Goal: Check status: Check status

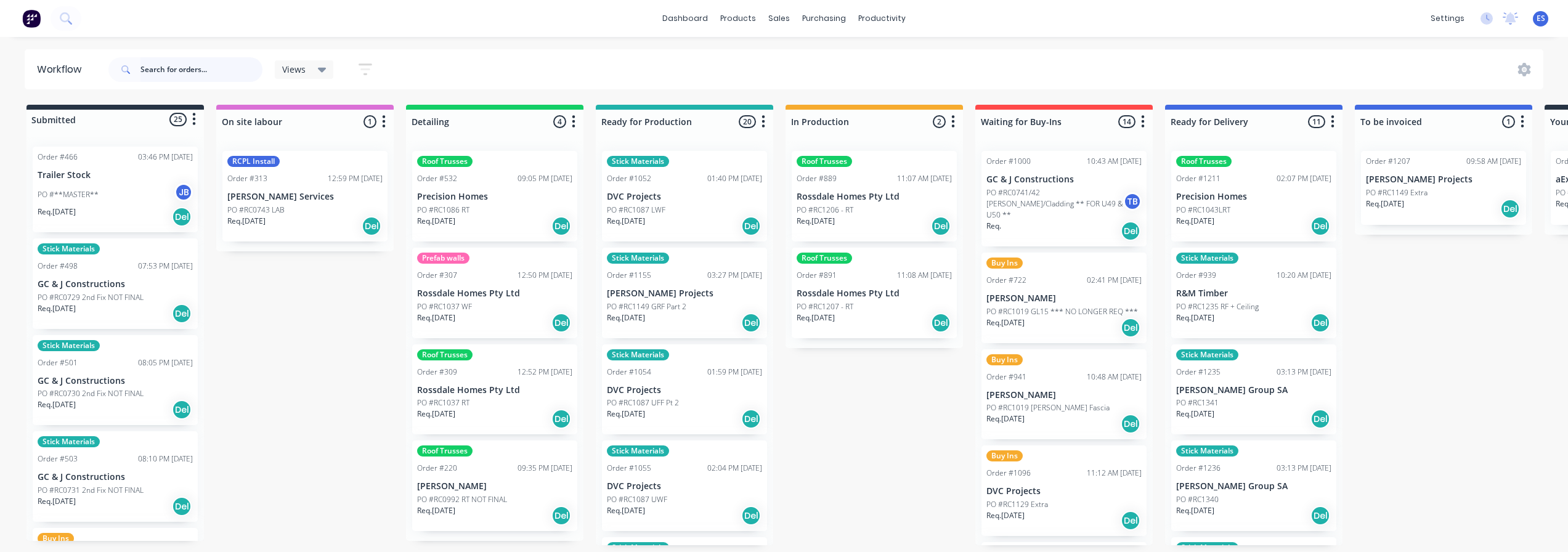
click at [233, 66] on input "text" at bounding box center [202, 70] width 122 height 25
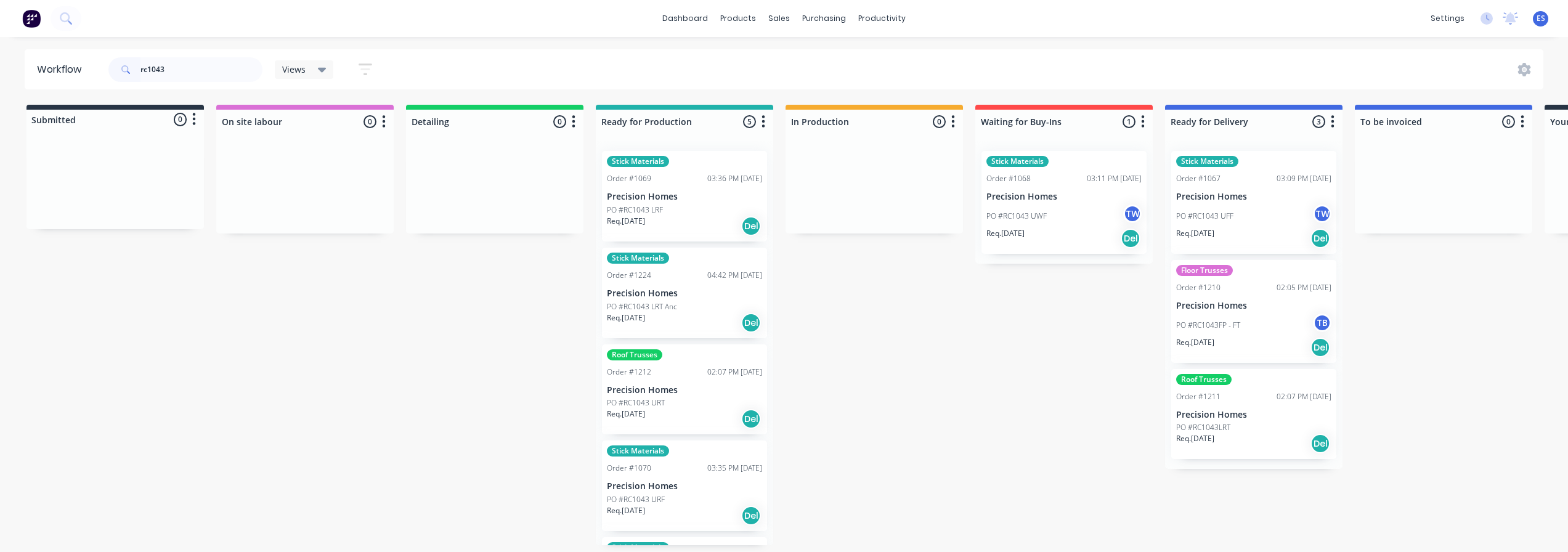
click at [1080, 223] on div "PO #RC1043 UWF TW" at bounding box center [1064, 216] width 155 height 23
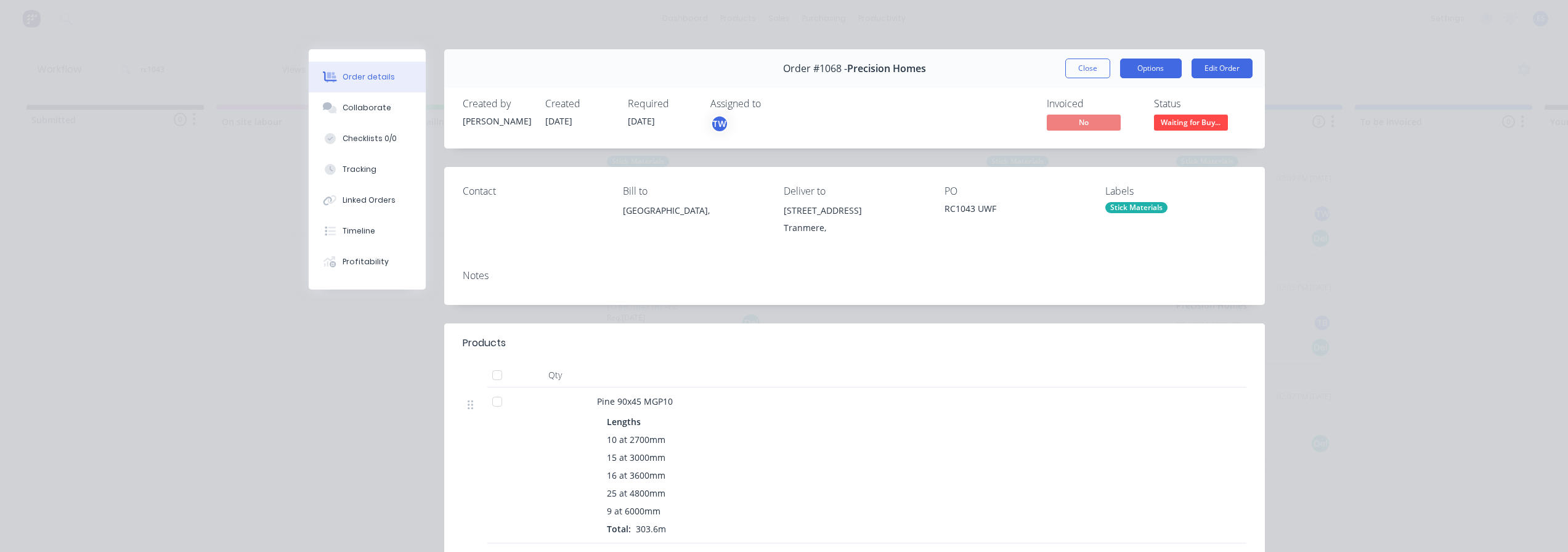
click at [1141, 68] on button "Options" at bounding box center [1151, 68] width 62 height 20
click at [1092, 150] on div "Delivery Docket" at bounding box center [1116, 149] width 107 height 18
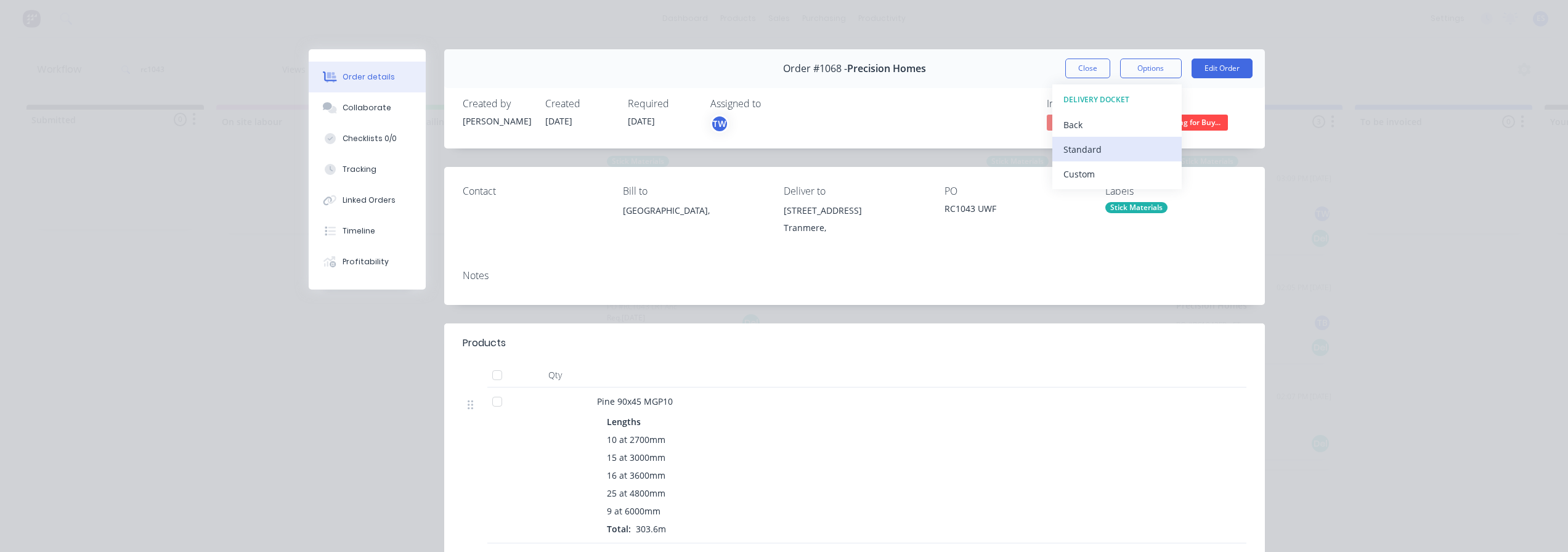
click at [1084, 156] on div "Standard" at bounding box center [1116, 149] width 107 height 18
click at [1084, 61] on button "Close" at bounding box center [1087, 68] width 45 height 20
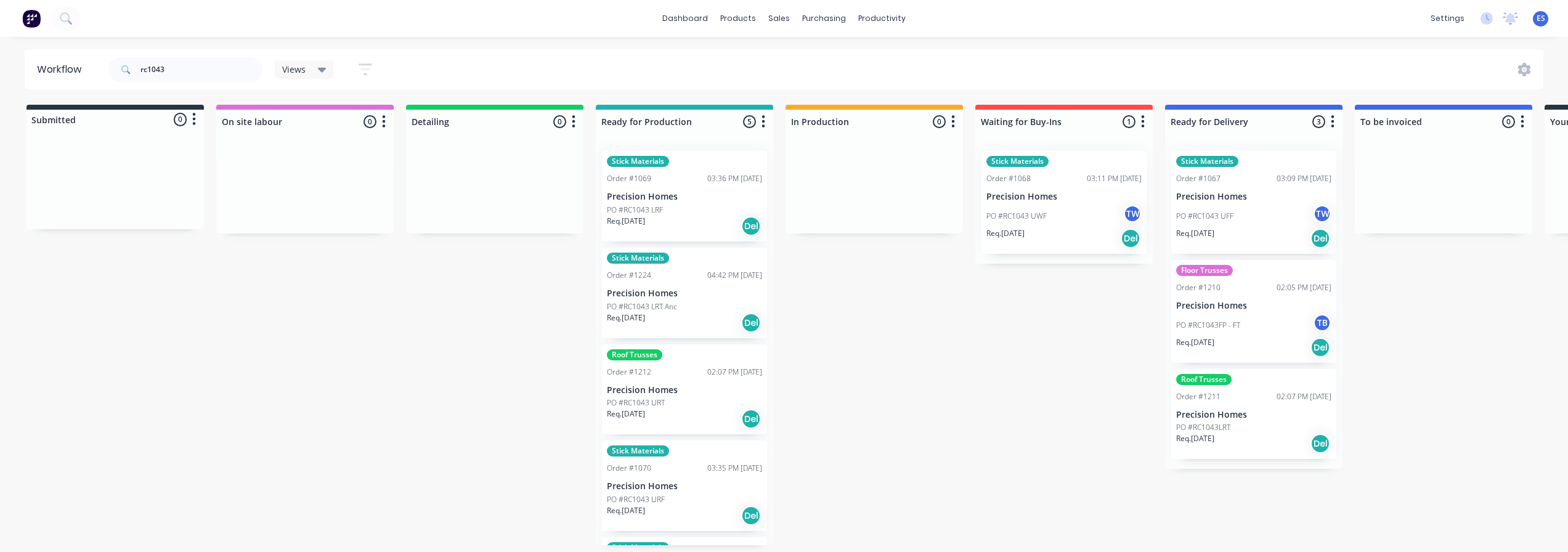
click at [1269, 220] on div "PO #RC1043 UFF TW" at bounding box center [1254, 216] width 155 height 23
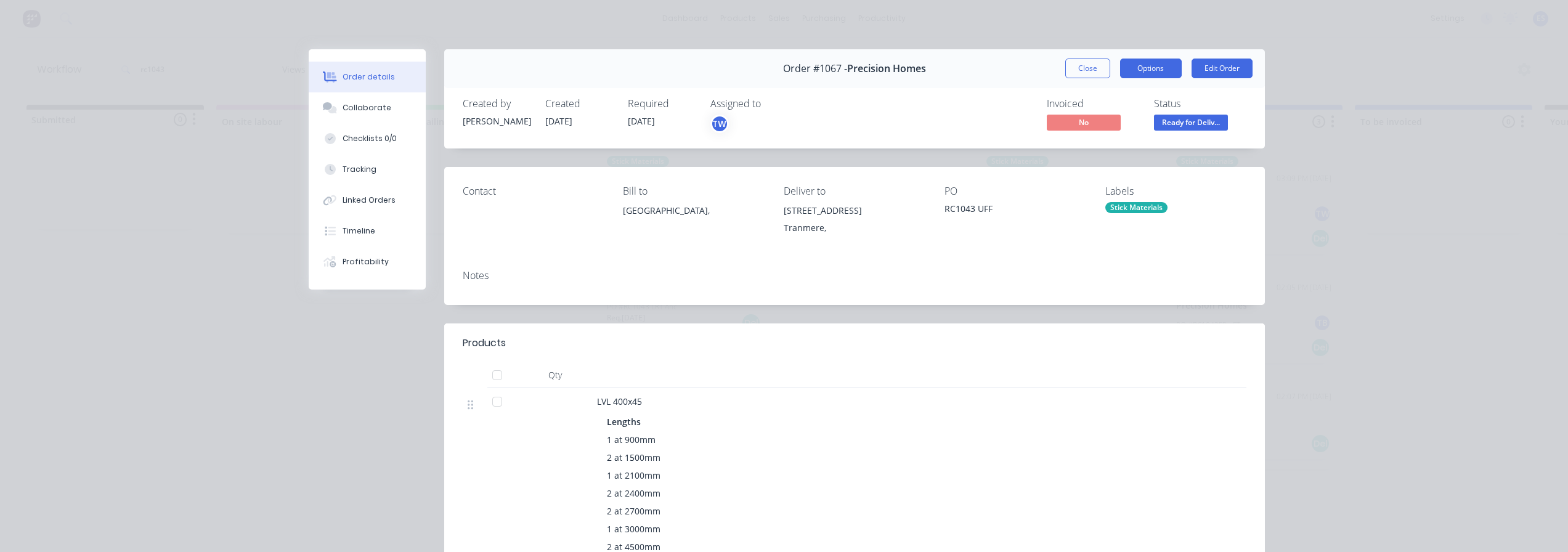
click at [1146, 76] on button "Options" at bounding box center [1151, 68] width 62 height 20
click at [1126, 154] on div "Delivery Docket" at bounding box center [1116, 149] width 107 height 18
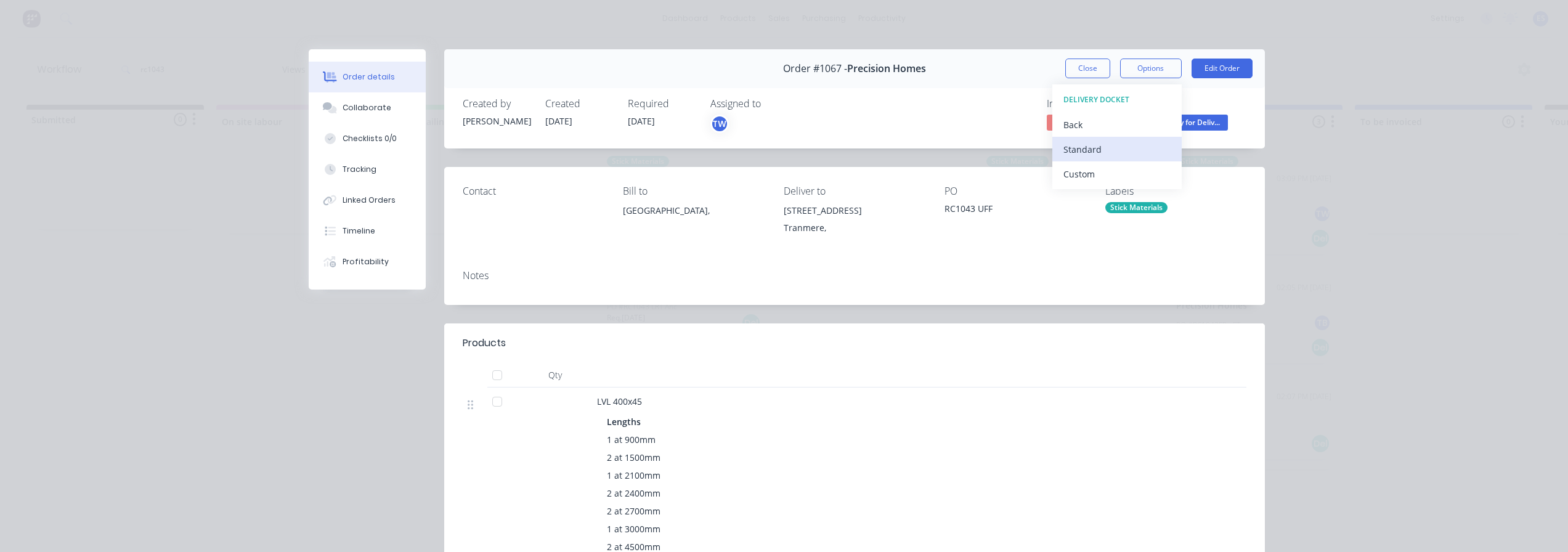
click at [1122, 156] on div "Standard" at bounding box center [1116, 149] width 107 height 18
click at [1072, 71] on button "Close" at bounding box center [1087, 68] width 45 height 20
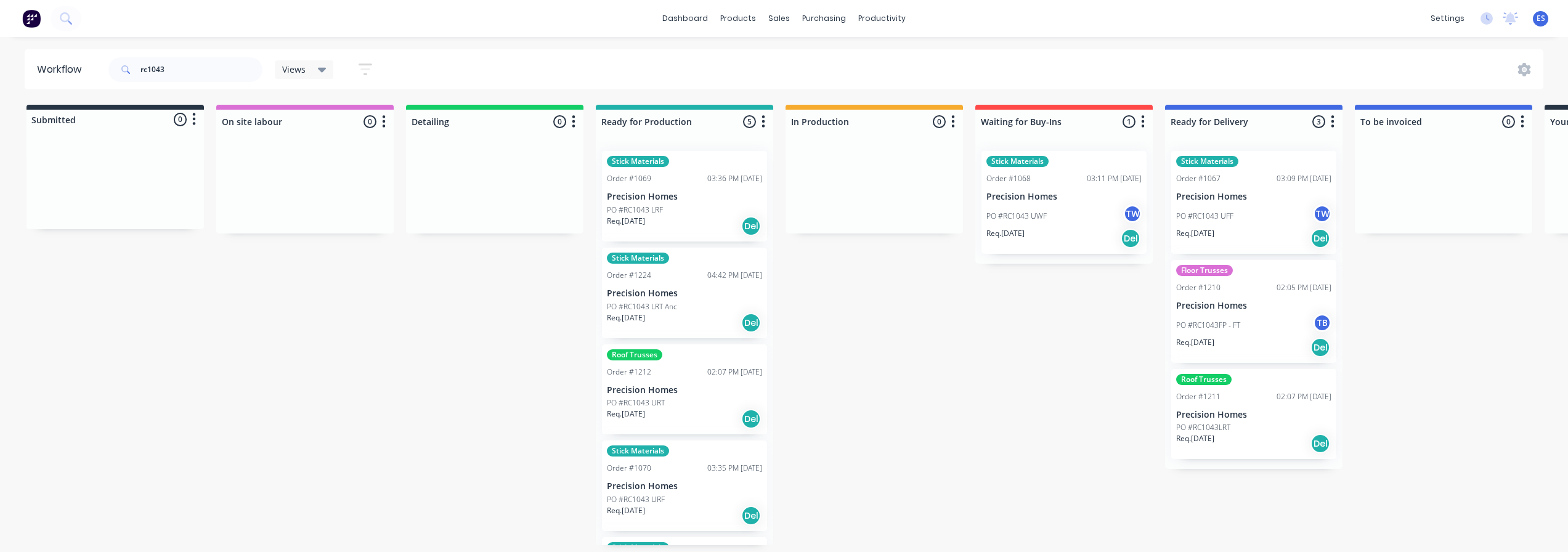
click at [1251, 338] on div "Req. [DATE] Del" at bounding box center [1254, 347] width 155 height 21
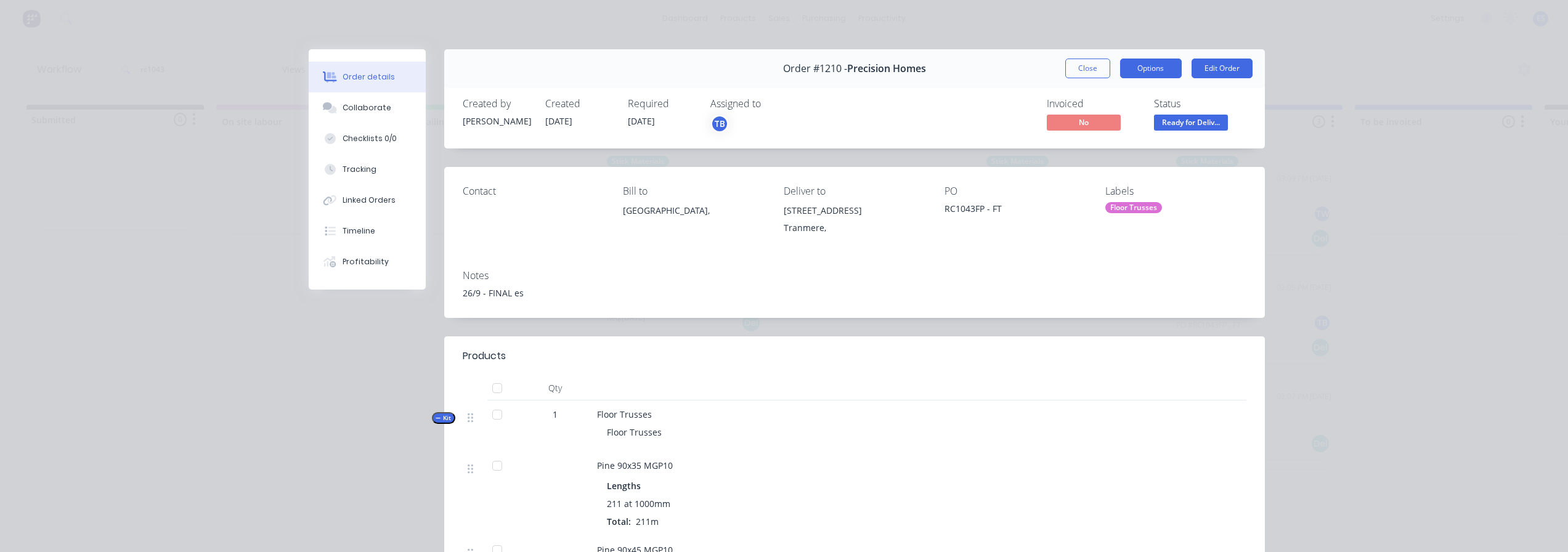
click at [1134, 63] on button "Options" at bounding box center [1151, 68] width 62 height 20
click at [1131, 146] on div "Delivery Docket" at bounding box center [1116, 149] width 107 height 18
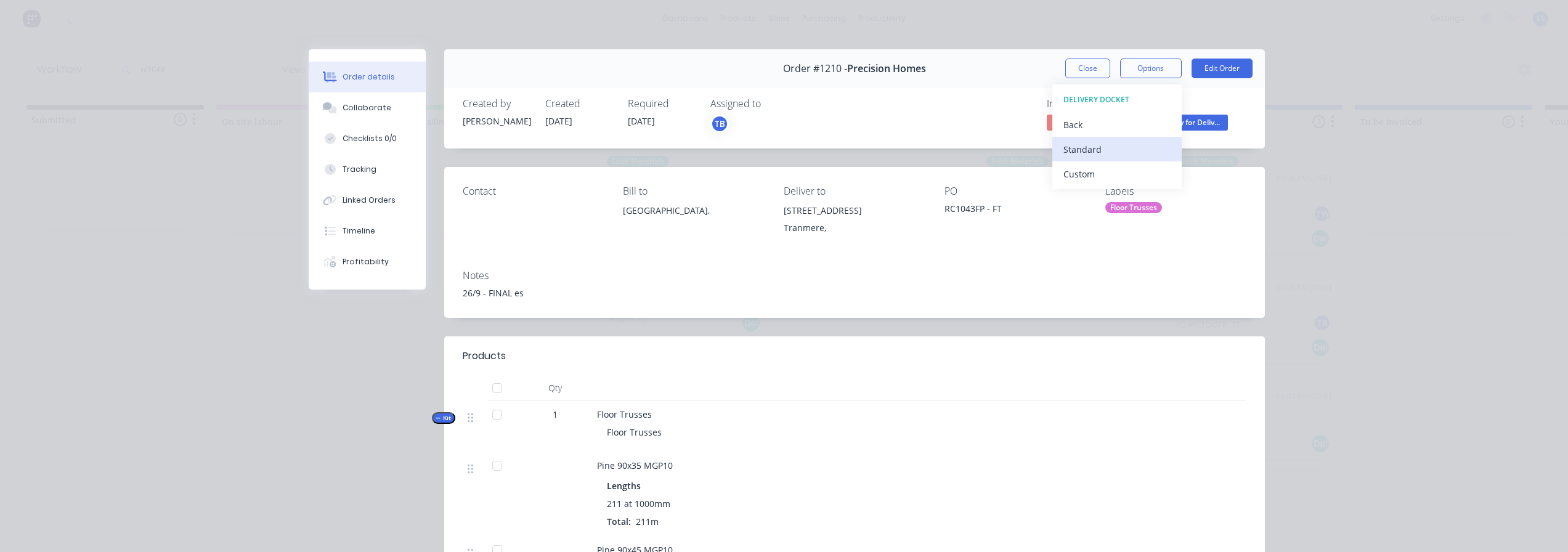
click at [1121, 156] on div "Standard" at bounding box center [1116, 149] width 107 height 18
click at [1090, 69] on button "Close" at bounding box center [1087, 68] width 45 height 20
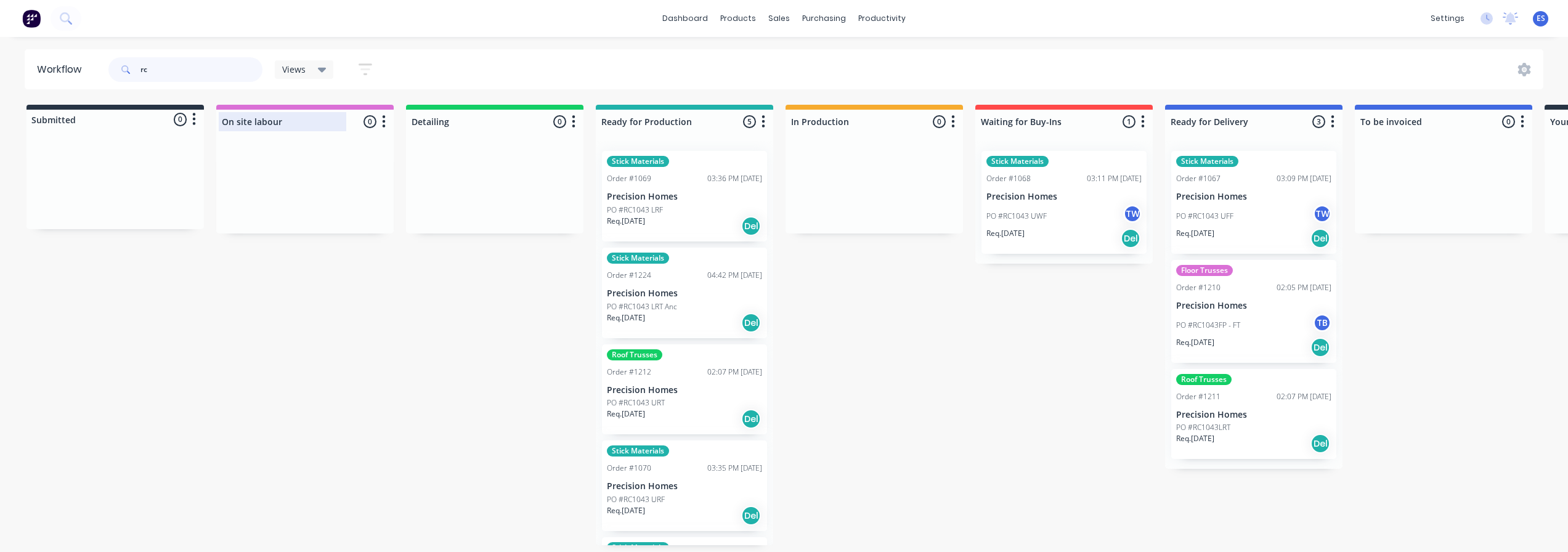
type input "r"
